Goal: Information Seeking & Learning: Understand process/instructions

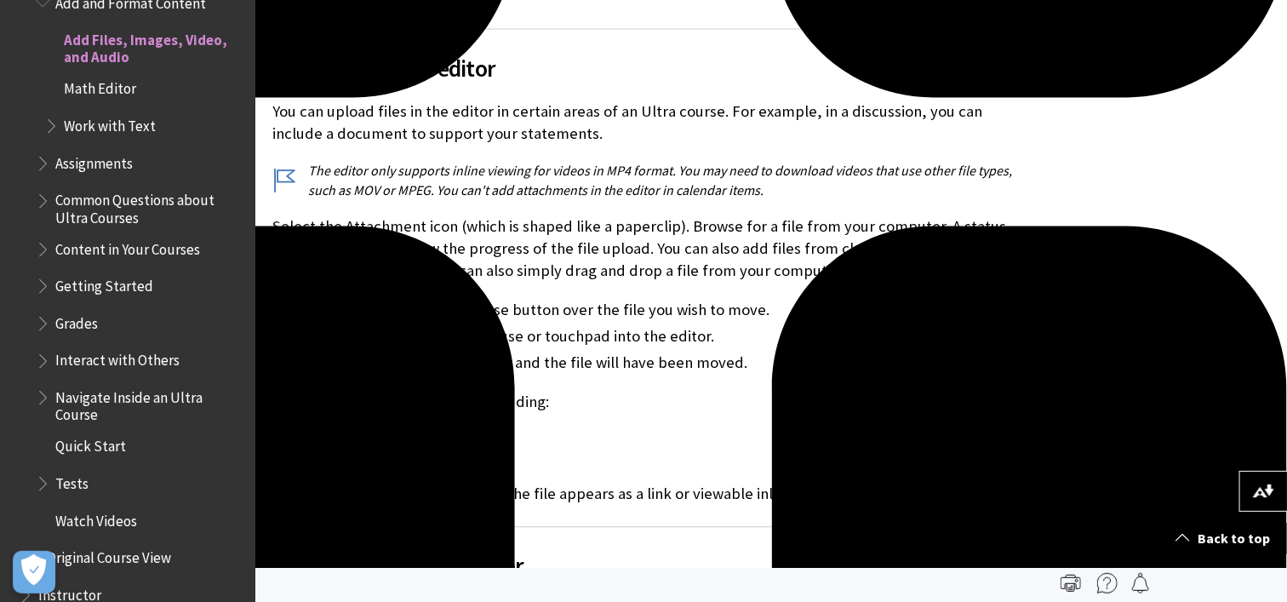
scroll to position [1277, 0]
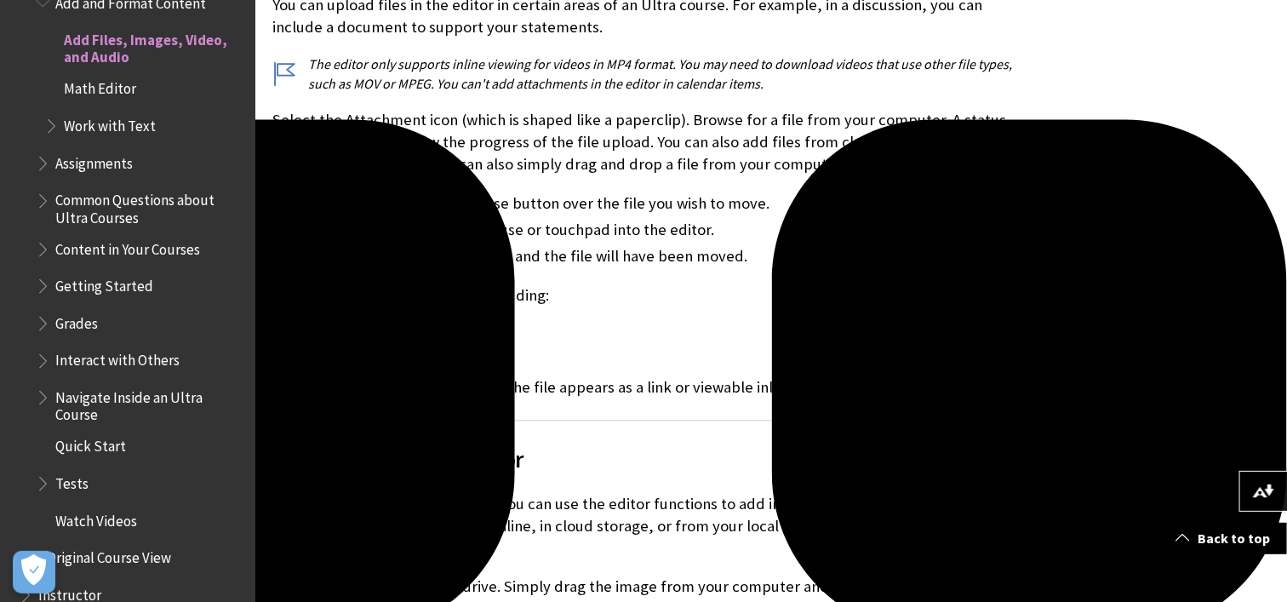
click at [145, 245] on span "Content in Your Courses" at bounding box center [127, 246] width 145 height 23
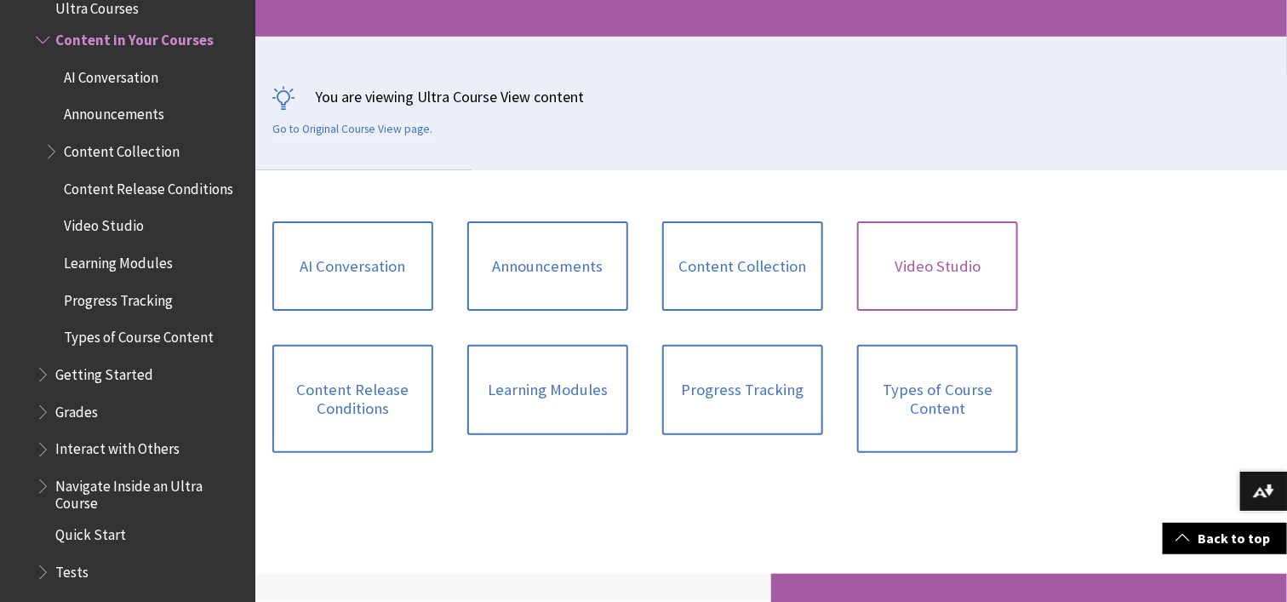
click at [953, 268] on link "Video Studio" at bounding box center [937, 266] width 161 height 90
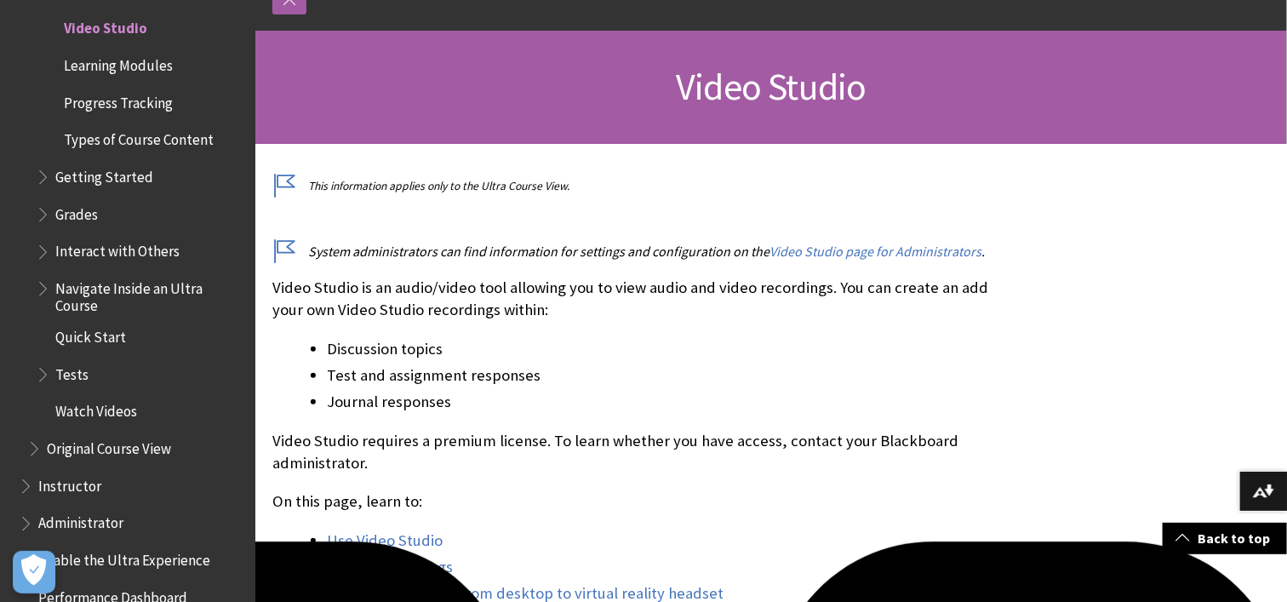
scroll to position [319, 0]
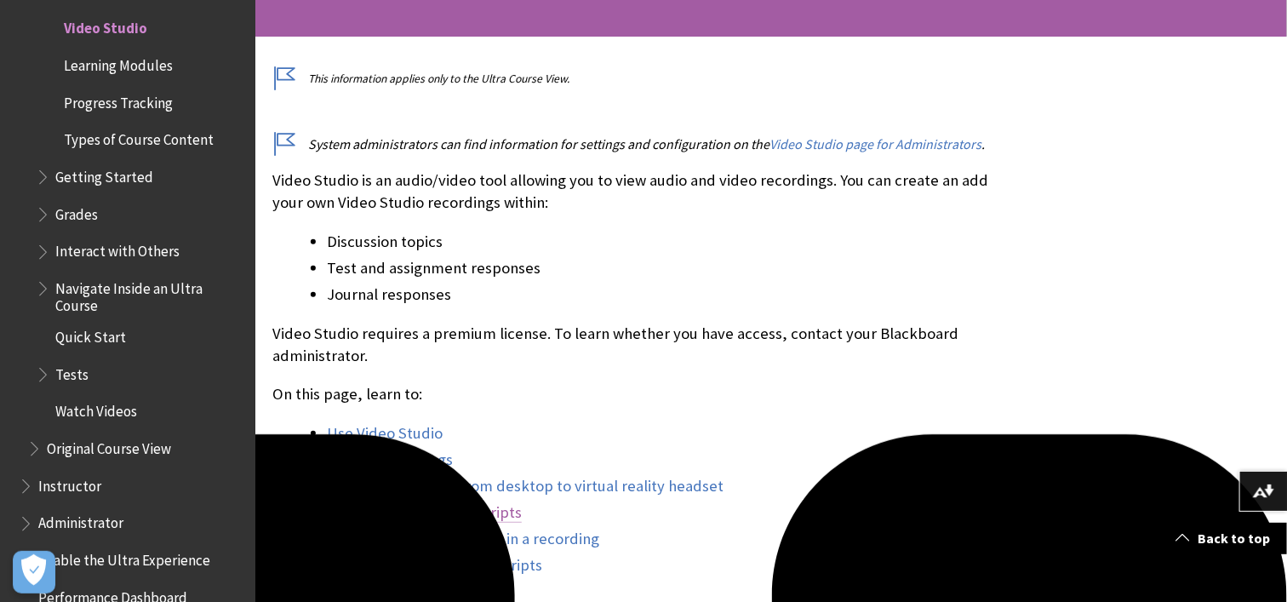
click at [436, 508] on link "Edit captions and transcripts" at bounding box center [424, 512] width 195 height 20
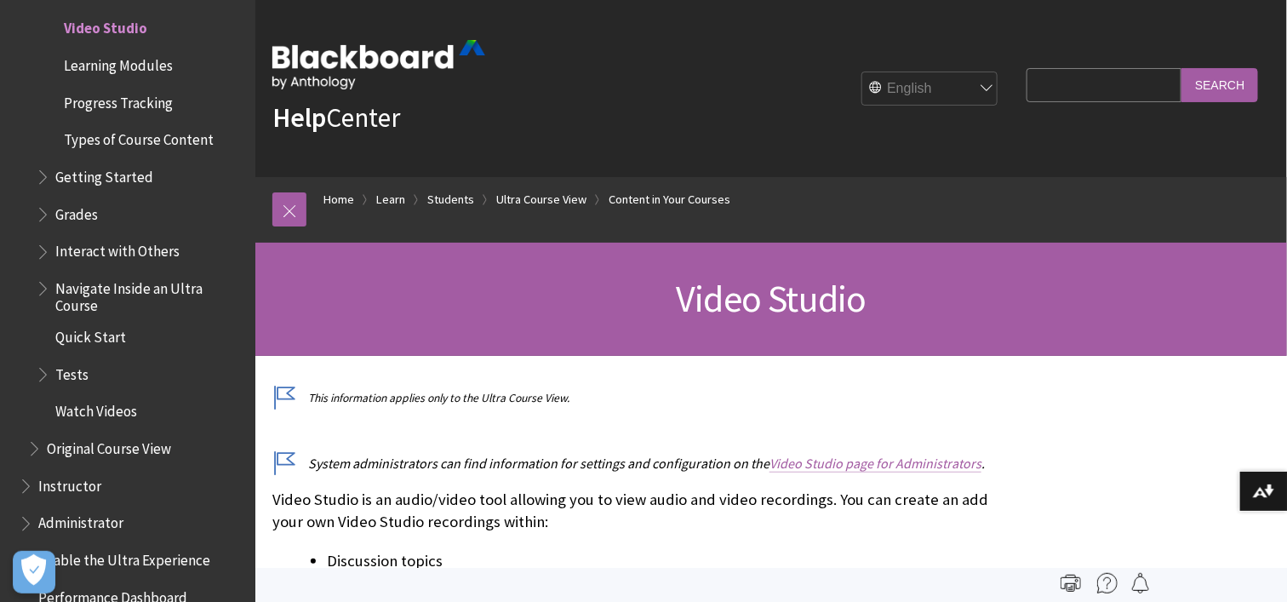
click at [929, 461] on link "Video Studio page for Administrators" at bounding box center [875, 463] width 212 height 18
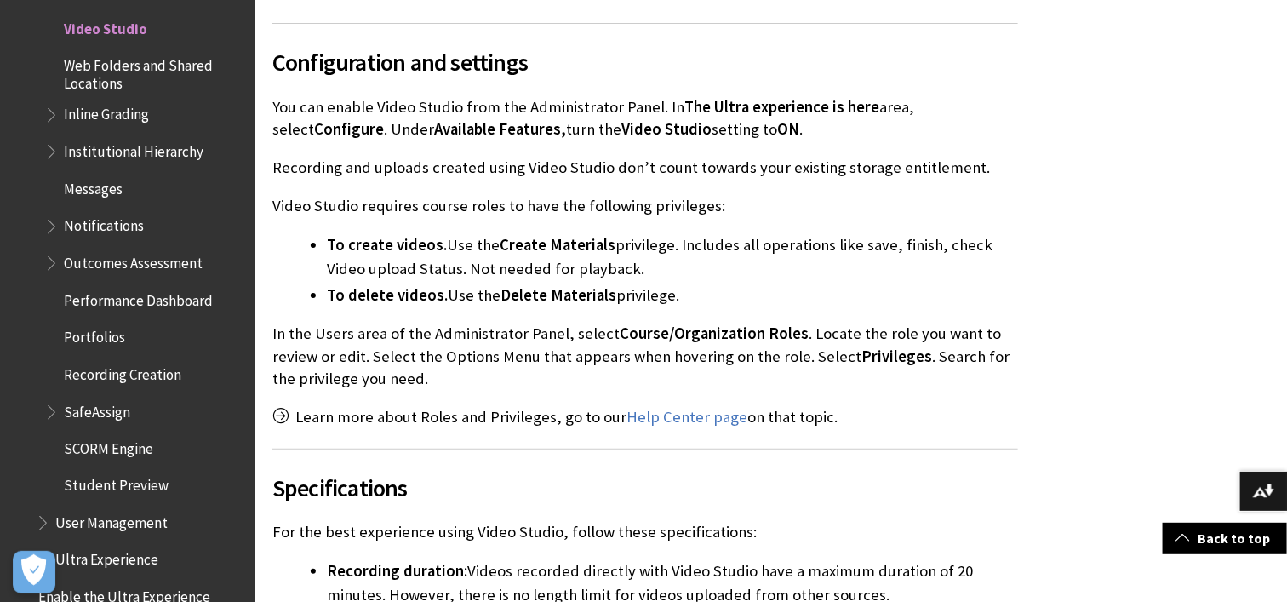
scroll to position [850, 0]
